Goal: Complete application form: Complete application form

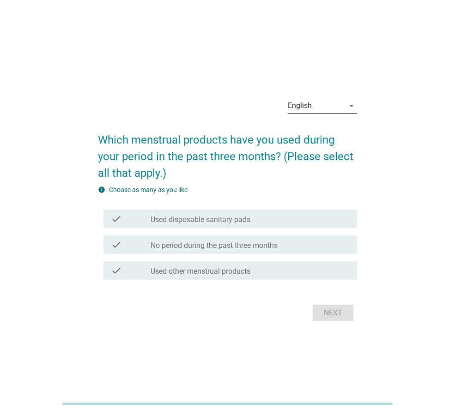
click at [337, 108] on div "English" at bounding box center [316, 105] width 56 height 15
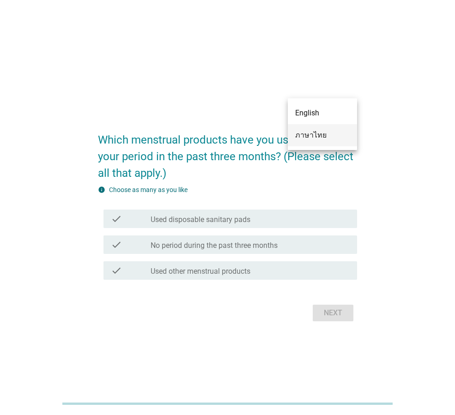
click at [305, 138] on div "ภาษาไทย" at bounding box center [322, 135] width 54 height 11
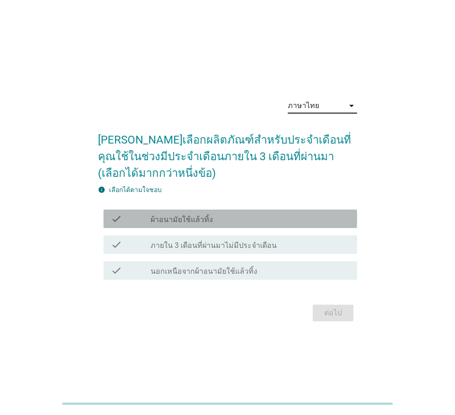
click at [233, 224] on div "check_box_outline_blank ผ้าอนามัยใช้แล้วทิ้ง" at bounding box center [249, 218] width 199 height 11
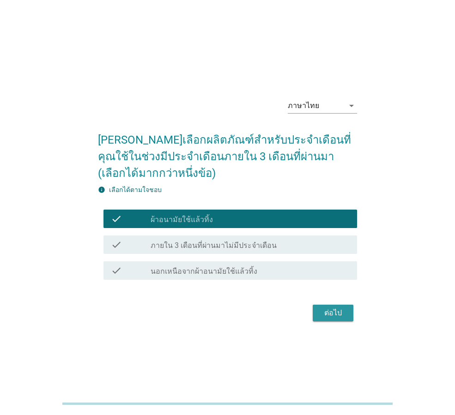
click at [342, 314] on div "ต่อไป" at bounding box center [333, 312] width 26 height 11
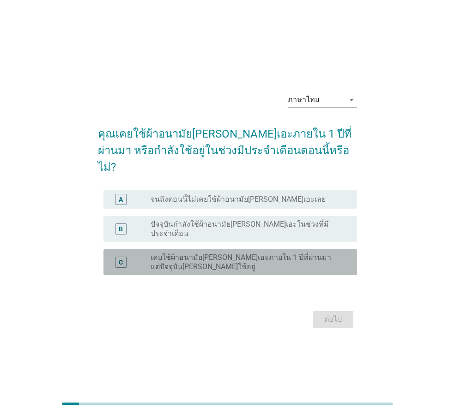
click at [233, 253] on label "เคยใช้ผ้าอนามัย[PERSON_NAME]เอะภายใน 1 ปีที่ผ่านมา แต่ปัจจุบัน[PERSON_NAME]ใช้อ…" at bounding box center [246, 262] width 192 height 18
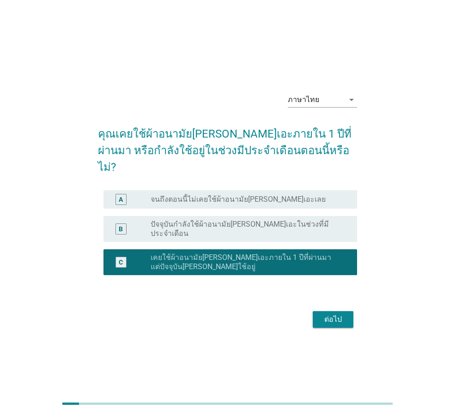
click at [294, 224] on label "ปัจจุบันกำลังใช้ผ้าอนามัย[PERSON_NAME]เอะในช่วงที่มีประจำเดือน" at bounding box center [246, 229] width 192 height 18
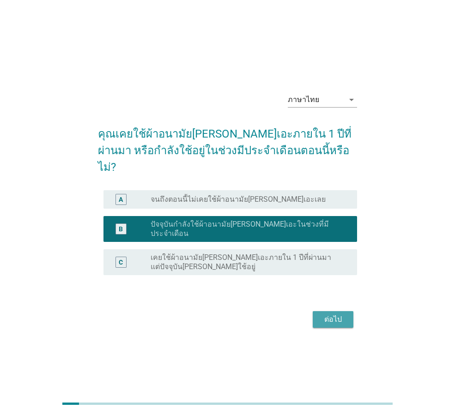
click at [323, 314] on div "ต่อไป" at bounding box center [333, 319] width 26 height 11
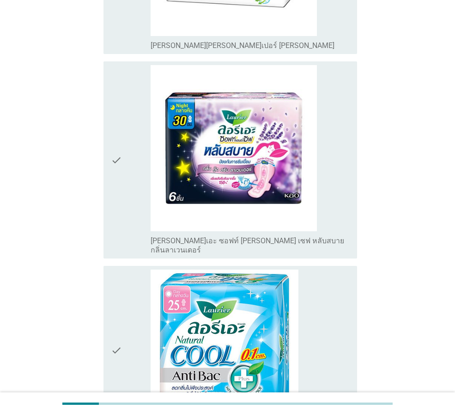
scroll to position [1477, 0]
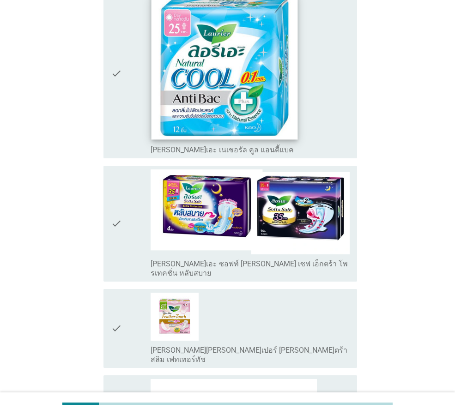
click at [167, 48] on img at bounding box center [224, 66] width 146 height 146
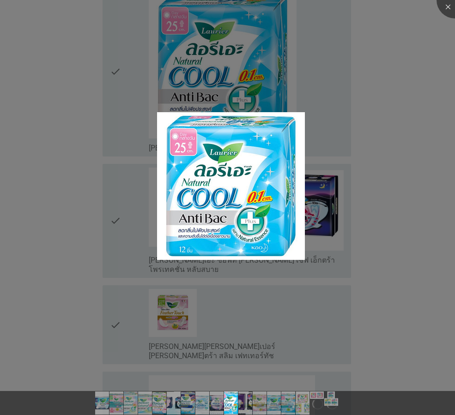
click at [132, 74] on div at bounding box center [227, 207] width 455 height 415
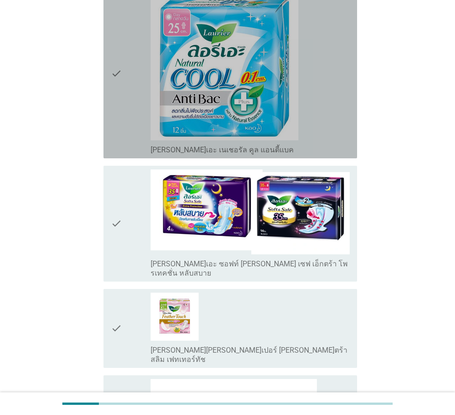
click at [122, 46] on icon "check" at bounding box center [116, 74] width 11 height 162
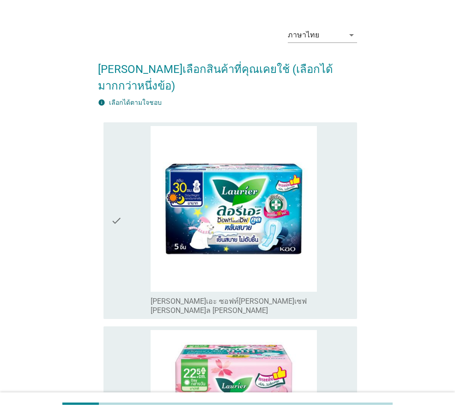
scroll to position [0, 0]
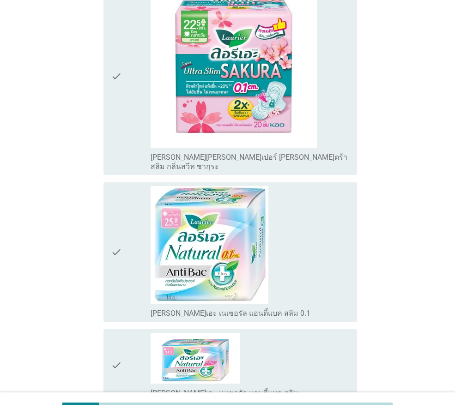
click at [121, 29] on icon "check" at bounding box center [116, 77] width 11 height 190
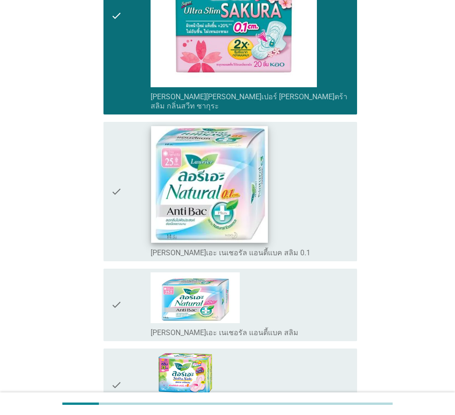
scroll to position [508, 0]
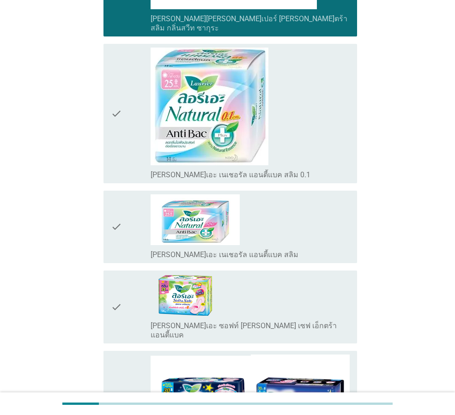
click at [116, 88] on icon "check" at bounding box center [116, 114] width 11 height 132
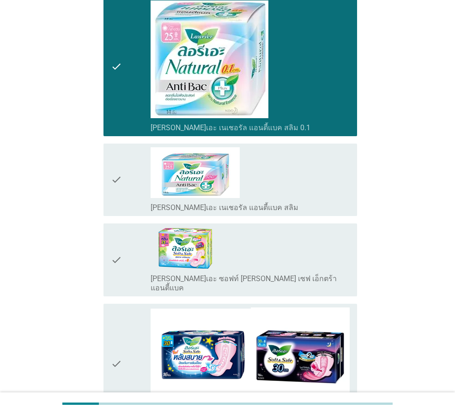
scroll to position [646, 0]
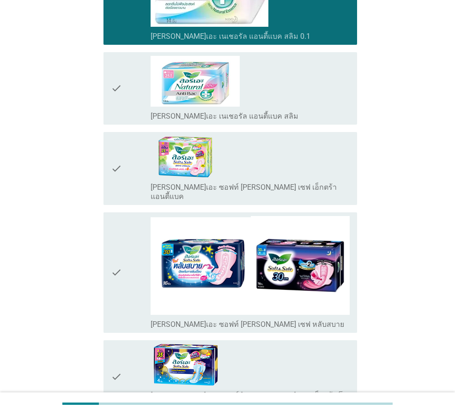
click at [115, 136] on icon "check" at bounding box center [116, 169] width 11 height 66
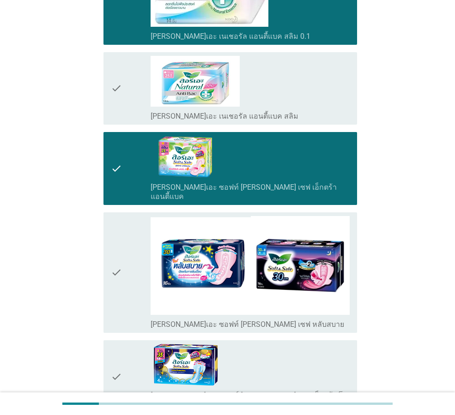
click at [125, 230] on div "check" at bounding box center [131, 272] width 40 height 113
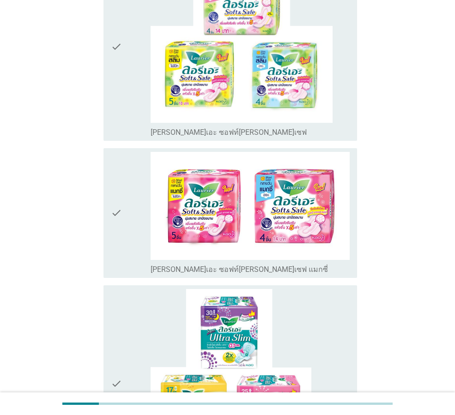
scroll to position [2215, 0]
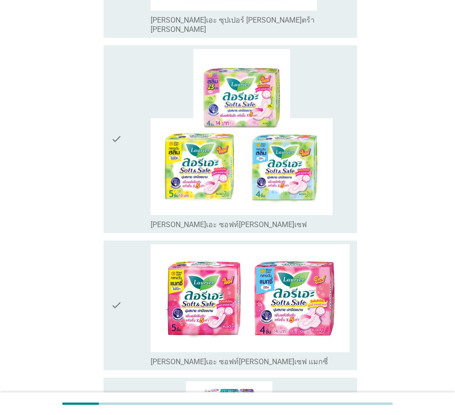
click at [126, 244] on div "check" at bounding box center [131, 305] width 40 height 122
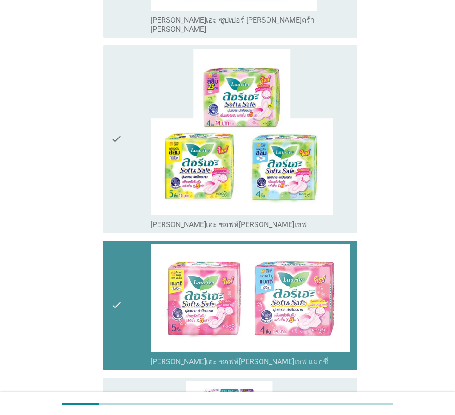
click at [123, 73] on div "check" at bounding box center [131, 139] width 40 height 180
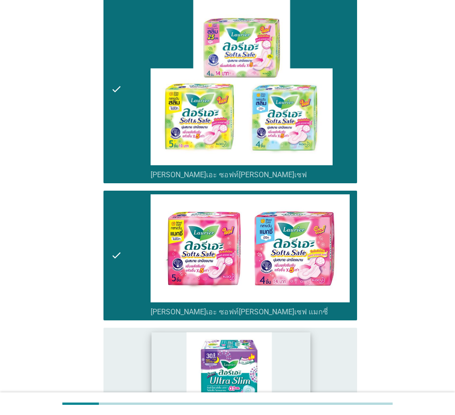
scroll to position [2409, 0]
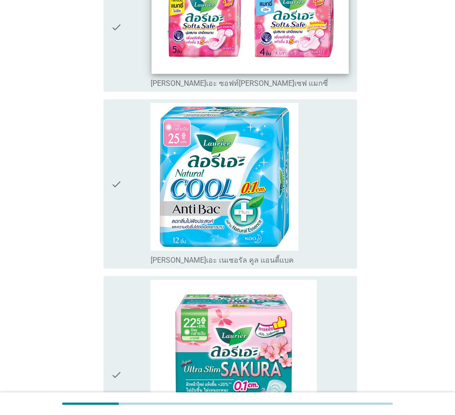
scroll to position [231, 0]
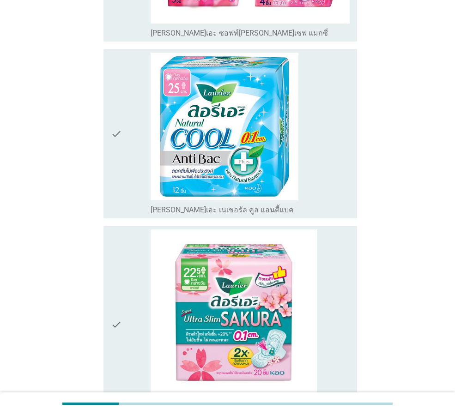
click at [103, 105] on div "check check_box_outline_blank [PERSON_NAME]เอะ เนเชอรัล คูล แอนตี้แบค" at bounding box center [227, 133] width 259 height 177
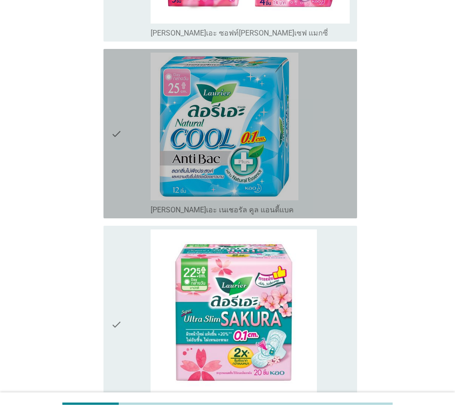
click at [119, 107] on icon "check" at bounding box center [116, 134] width 11 height 162
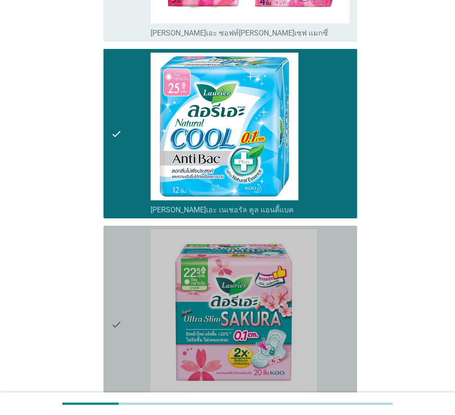
click at [120, 248] on icon "check" at bounding box center [116, 324] width 11 height 190
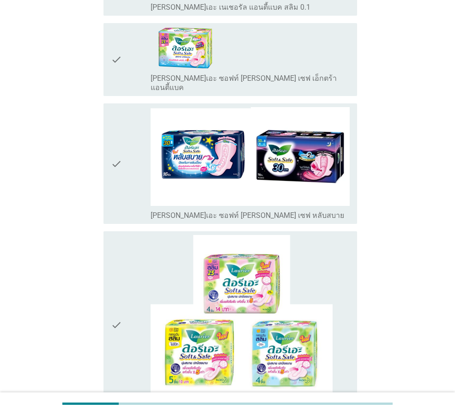
click at [108, 150] on div "check check_box_outline_blank [PERSON_NAME]เอะ ซอฟท์ [PERSON_NAME] เซฟ หลับสบาย" at bounding box center [229, 163] width 253 height 120
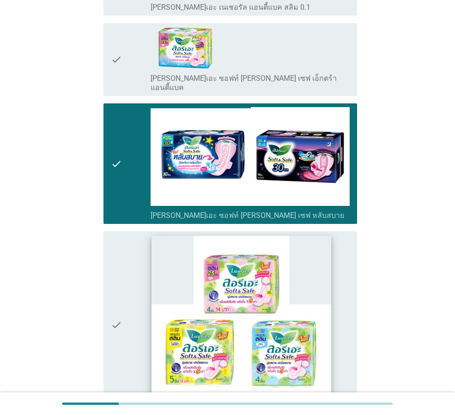
scroll to position [891, 0]
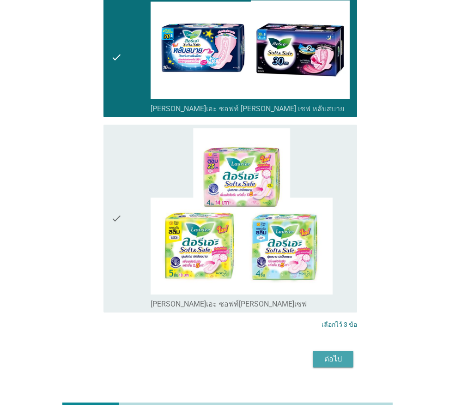
click at [340, 354] on div "ต่อไป" at bounding box center [333, 359] width 26 height 11
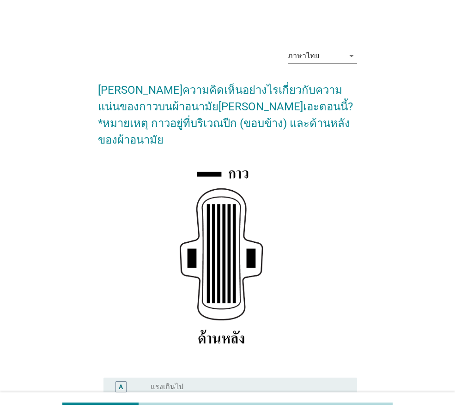
scroll to position [135, 0]
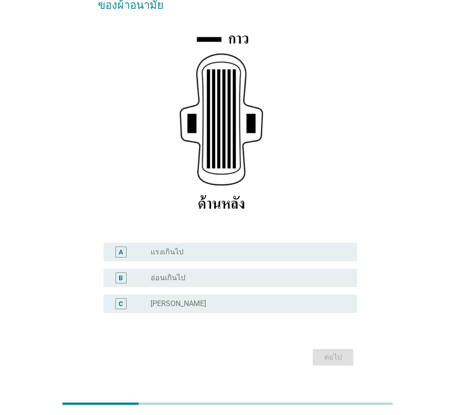
click at [269, 294] on div "C radio_button_unchecked [PERSON_NAME]" at bounding box center [229, 303] width 253 height 18
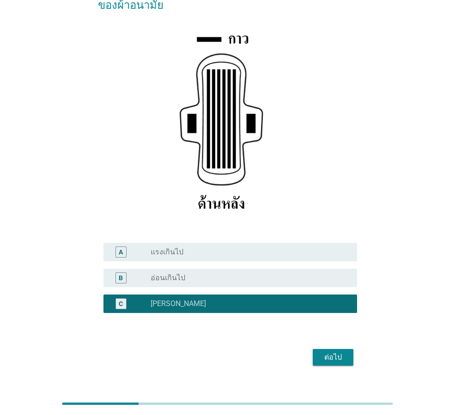
click at [337, 352] on div "ต่อไป" at bounding box center [333, 357] width 26 height 11
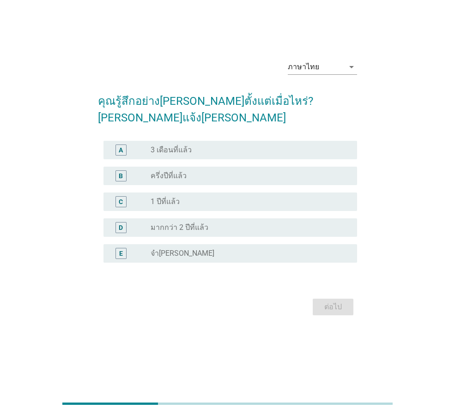
scroll to position [0, 0]
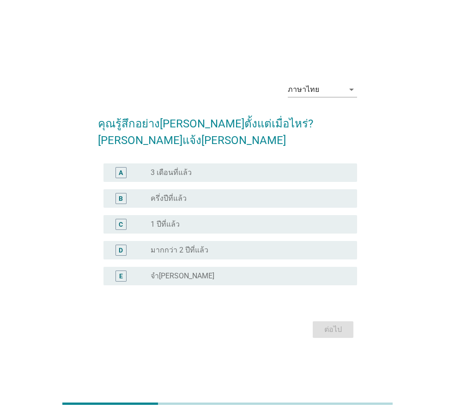
click at [214, 168] on div "radio_button_unchecked 3 เดือนที่แล้ว" at bounding box center [246, 172] width 192 height 9
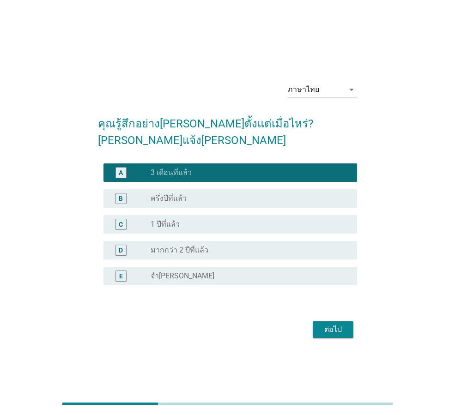
click at [327, 324] on div "ต่อไป" at bounding box center [333, 329] width 26 height 11
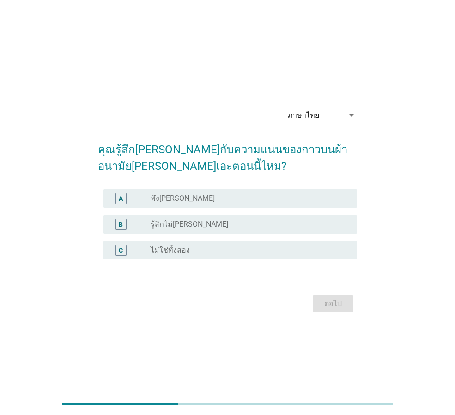
click at [217, 201] on div "radio_button_unchecked พึง[PERSON_NAME]" at bounding box center [246, 198] width 192 height 9
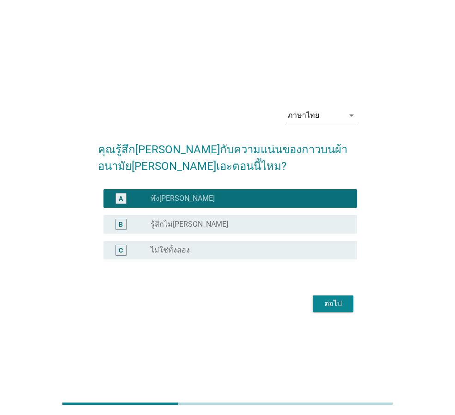
click at [340, 314] on div "ต่อไป" at bounding box center [227, 304] width 259 height 22
click at [338, 304] on div "ต่อไป" at bounding box center [333, 303] width 26 height 11
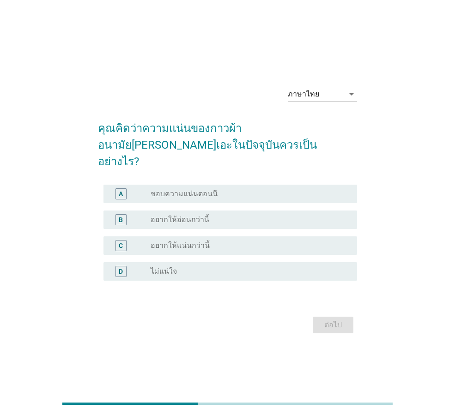
click at [222, 188] on div "radio_button_unchecked ชอบความแน่นตอนนี" at bounding box center [249, 193] width 199 height 11
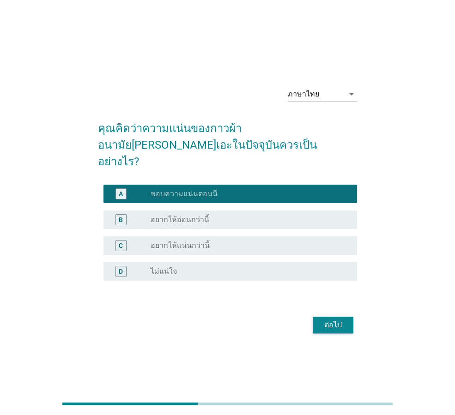
click at [320, 319] on div "ต่อไป" at bounding box center [333, 324] width 26 height 11
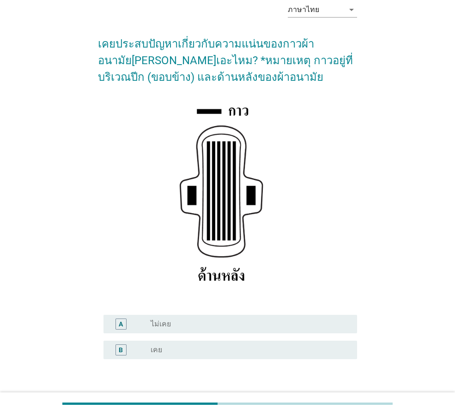
scroll to position [109, 0]
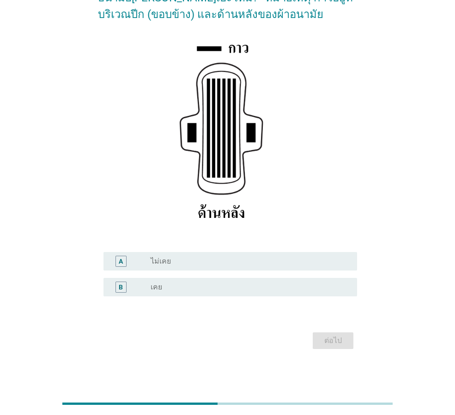
click at [255, 289] on div "radio_button_unchecked เคย" at bounding box center [246, 286] width 192 height 9
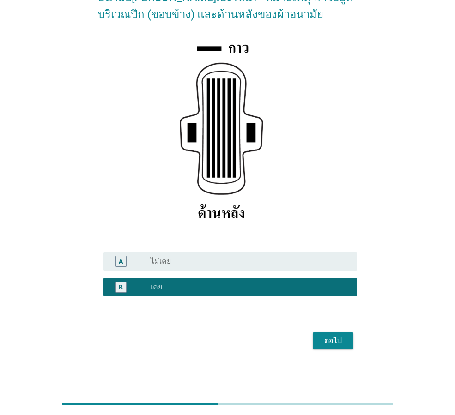
click at [345, 338] on div "ต่อไป" at bounding box center [333, 340] width 26 height 11
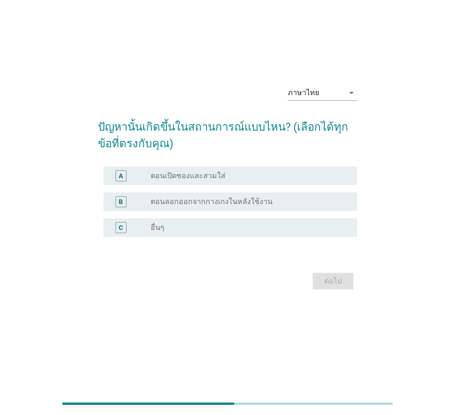
scroll to position [0, 0]
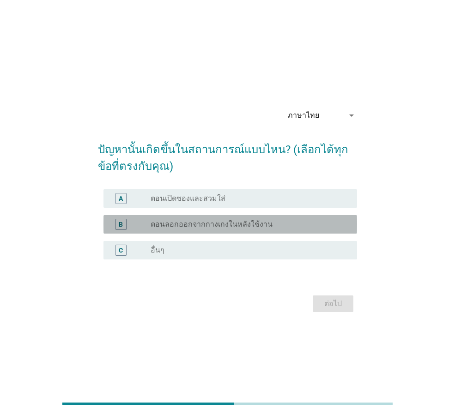
click at [228, 227] on label "ตอนลอกออกจากกางเกงในหลังใช้งาน" at bounding box center [211, 224] width 122 height 9
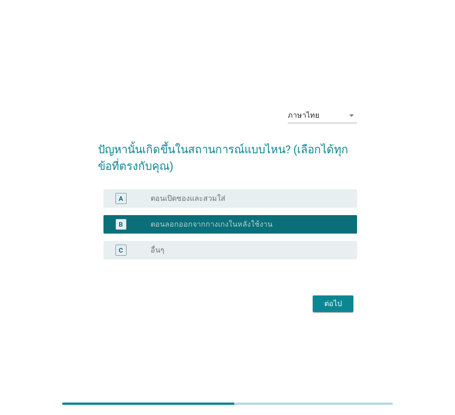
click at [345, 306] on div "ต่อไป" at bounding box center [333, 303] width 26 height 11
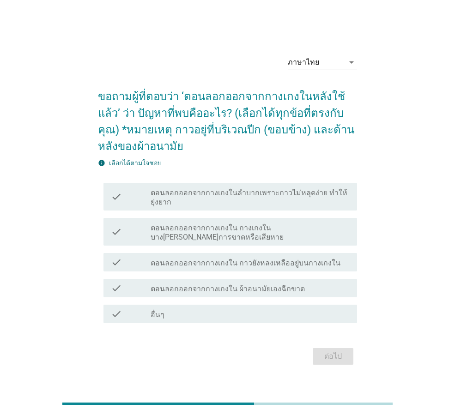
click at [240, 290] on label "ตอนลอกออกจากกางเกงใน ผ้าอนามัยเองฉีกขาด" at bounding box center [227, 288] width 154 height 9
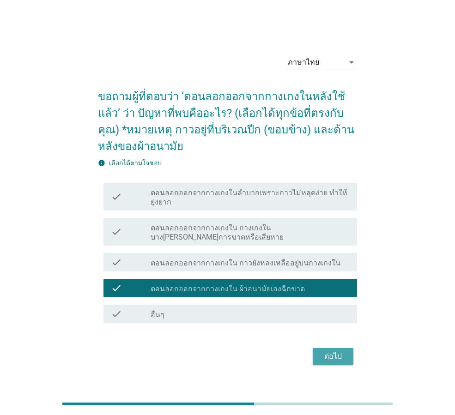
click at [347, 356] on button "ต่อไป" at bounding box center [332, 356] width 41 height 17
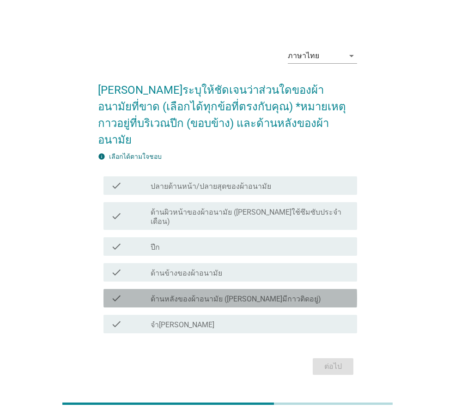
click at [240, 294] on label "ด้านหลังของผ้าอนามัย ([PERSON_NAME]มีกาวติดอยู่)" at bounding box center [235, 298] width 170 height 9
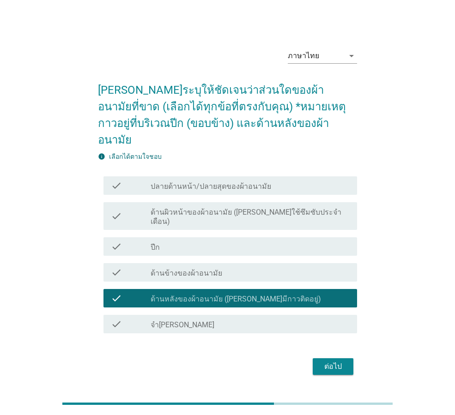
click at [234, 241] on div "check_box_outline_blank ปีก" at bounding box center [249, 246] width 199 height 11
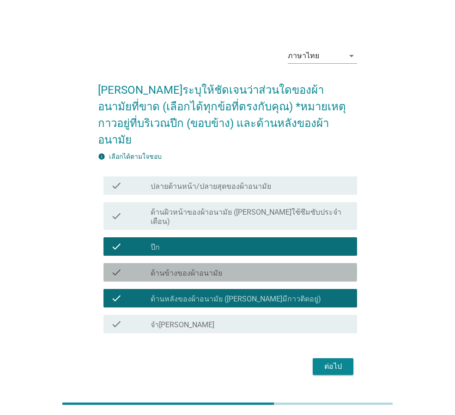
click at [238, 267] on div "check_box_outline_blank ด้านข้างของผ้าอนามัย" at bounding box center [249, 272] width 199 height 11
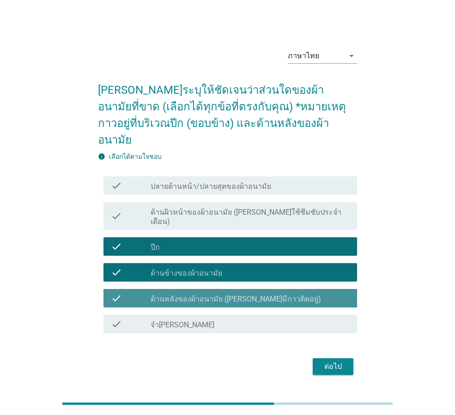
click at [238, 294] on label "ด้านหลังของผ้าอนามัย ([PERSON_NAME]มีกาวติดอยู่)" at bounding box center [235, 298] width 170 height 9
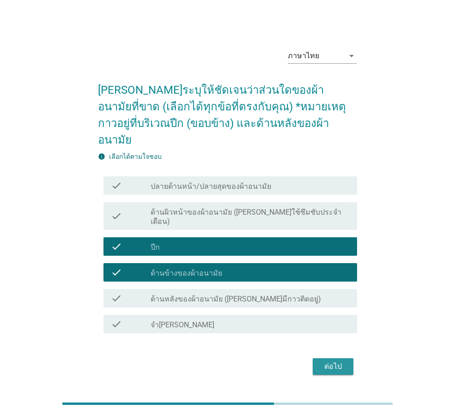
click at [320, 361] on div "ต่อไป" at bounding box center [333, 366] width 26 height 11
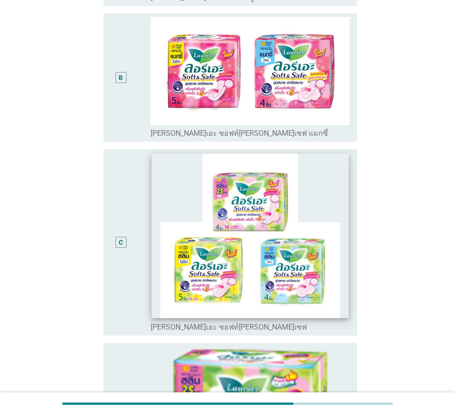
scroll to position [323, 0]
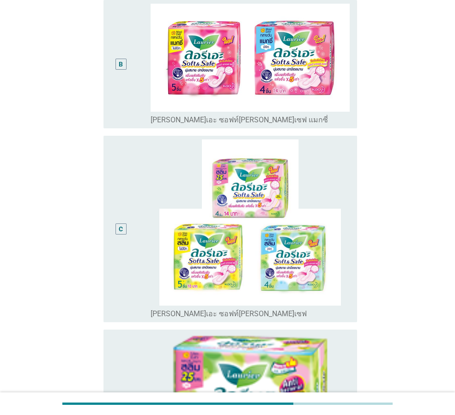
click at [128, 191] on div "C" at bounding box center [121, 228] width 20 height 179
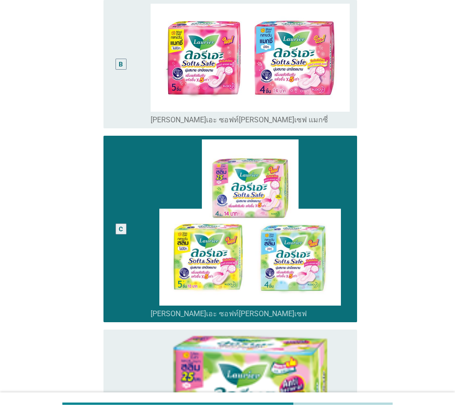
click at [133, 116] on div "B" at bounding box center [131, 64] width 40 height 121
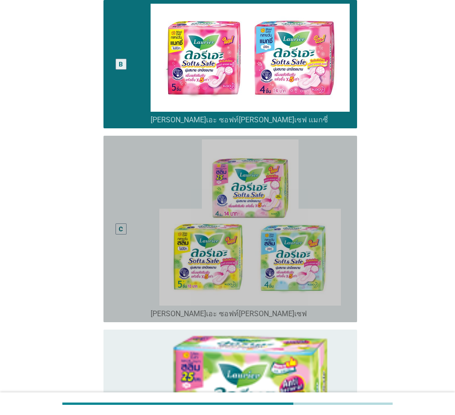
click at [135, 188] on div "C" at bounding box center [131, 228] width 40 height 179
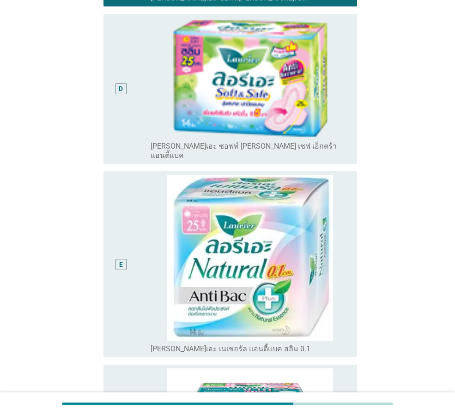
scroll to position [529, 0]
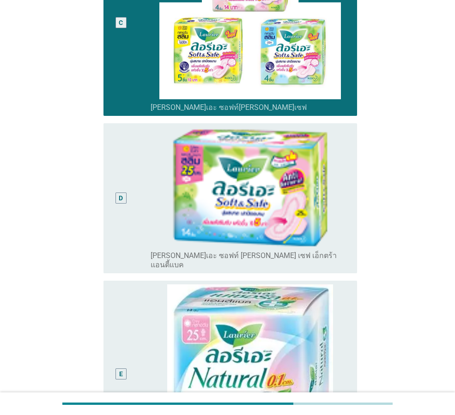
click at [116, 174] on div "D" at bounding box center [121, 198] width 20 height 143
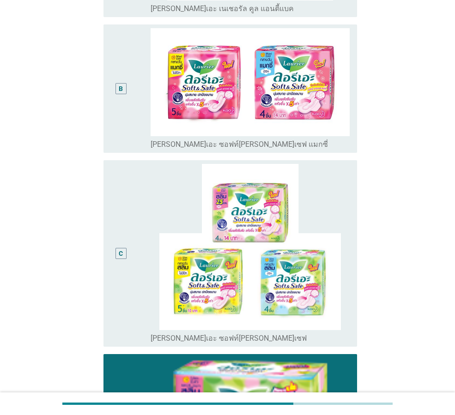
click at [116, 174] on div "C" at bounding box center [121, 253] width 20 height 179
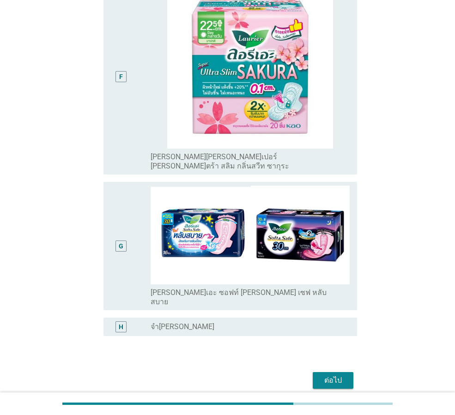
scroll to position [1037, 0]
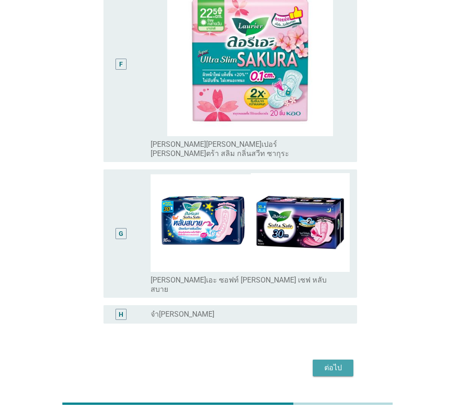
click at [343, 362] on div "ต่อไป" at bounding box center [333, 367] width 26 height 11
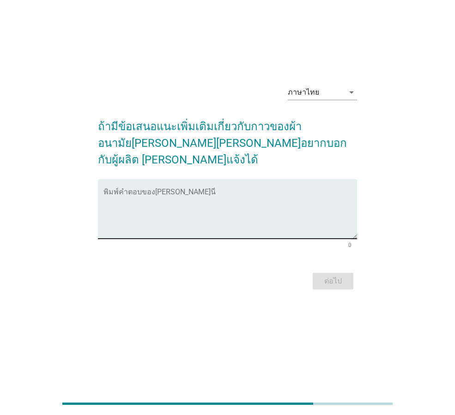
scroll to position [0, 0]
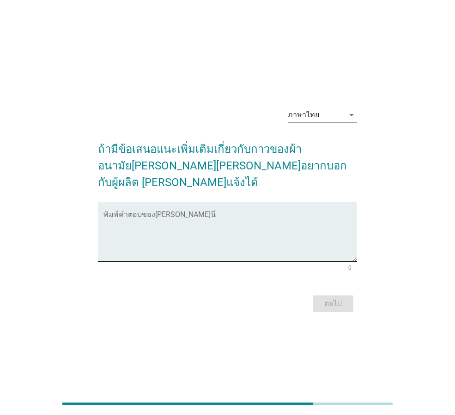
click at [199, 244] on textarea "พิมพ์คำตอบของคุณ ที่นี่" at bounding box center [229, 237] width 253 height 48
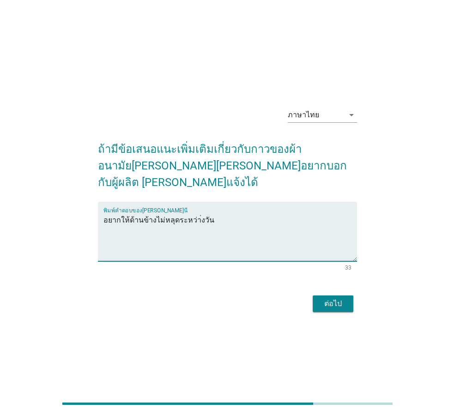
click at [192, 213] on textarea "อยากให้ด้านข้างไม่หลุดระหว่า่งวัน" at bounding box center [229, 237] width 253 height 48
click at [287, 213] on textarea "อยากให้ด้านข้างไม่หลุดระหว่างวัน" at bounding box center [229, 237] width 253 height 48
type textarea "อยากให้ด้านข้างไม่หลุดระหว่างวัน มันบาดขาหนีบ"
click at [340, 298] on div "ต่อไป" at bounding box center [333, 303] width 26 height 11
